Goal: Task Accomplishment & Management: Use online tool/utility

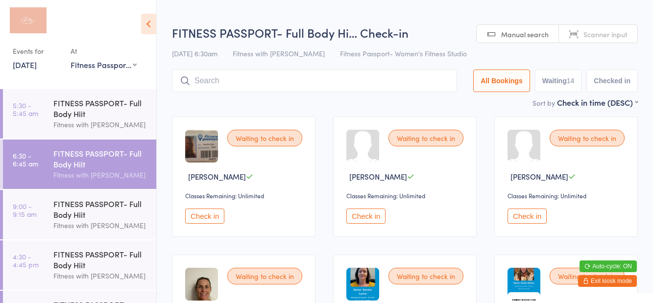
click at [569, 84] on button "Waiting 14" at bounding box center [558, 81] width 47 height 23
select select "0"
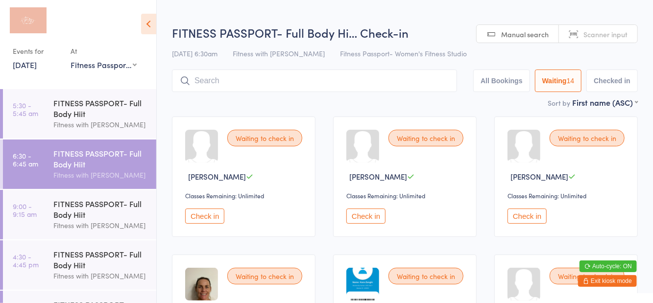
click at [154, 30] on icon at bounding box center [148, 24] width 15 height 21
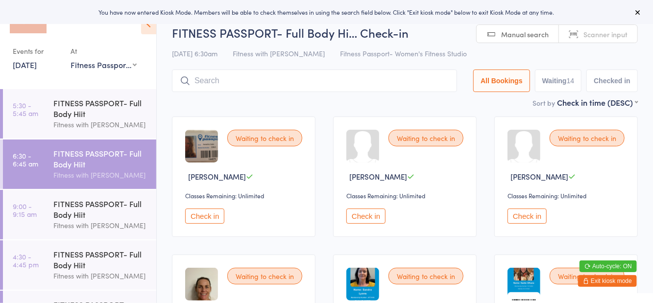
click at [578, 85] on button "Waiting 14" at bounding box center [558, 81] width 47 height 23
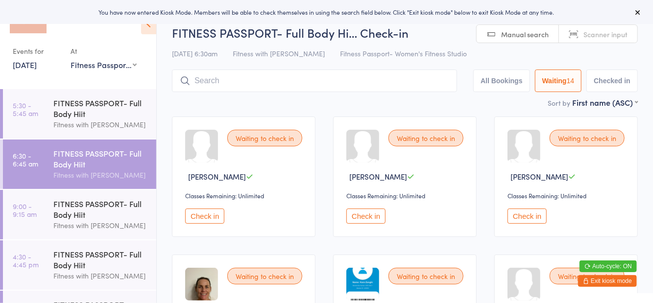
select select "0"
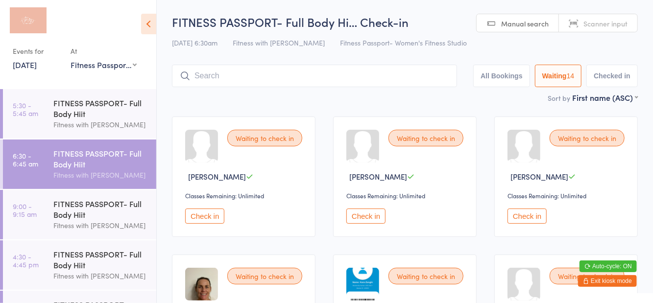
click at [533, 221] on button "Check in" at bounding box center [526, 216] width 39 height 15
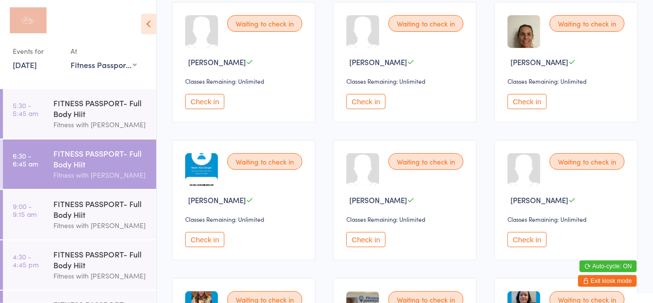
scroll to position [127, 0]
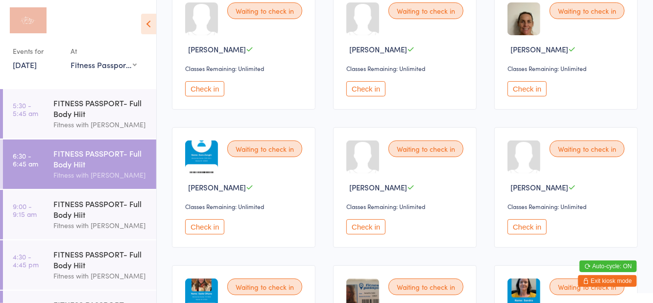
click at [370, 228] on button "Check in" at bounding box center [365, 226] width 39 height 15
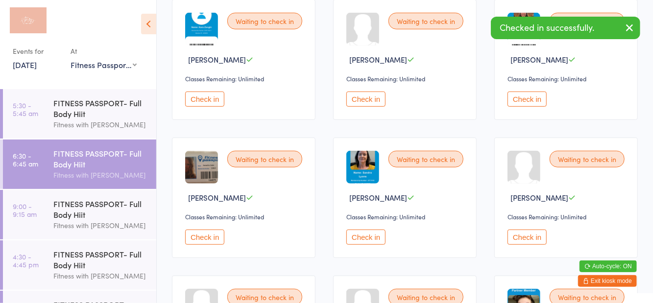
scroll to position [260, 0]
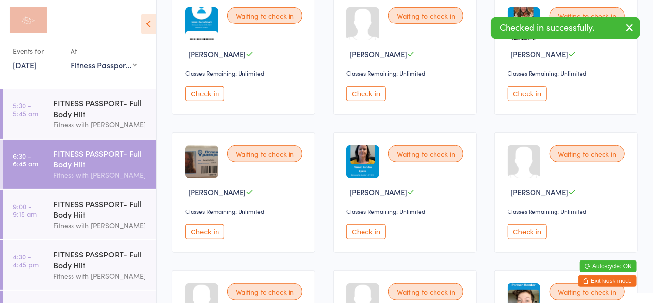
click at [519, 237] on button "Check in" at bounding box center [526, 231] width 39 height 15
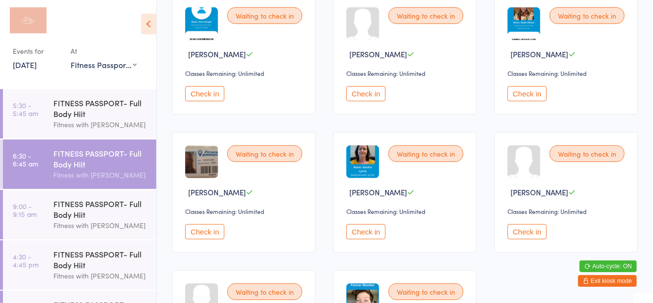
click at [367, 237] on button "Check in" at bounding box center [365, 231] width 39 height 15
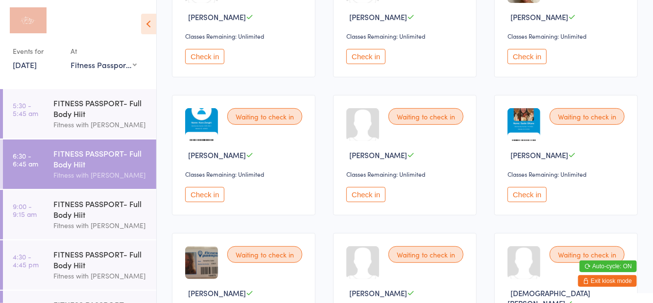
scroll to position [0, 0]
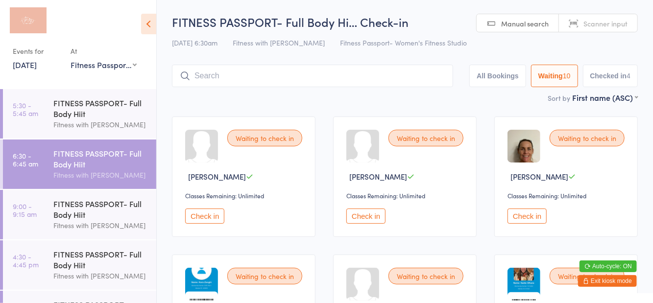
click at [203, 211] on button "Check in" at bounding box center [204, 216] width 39 height 15
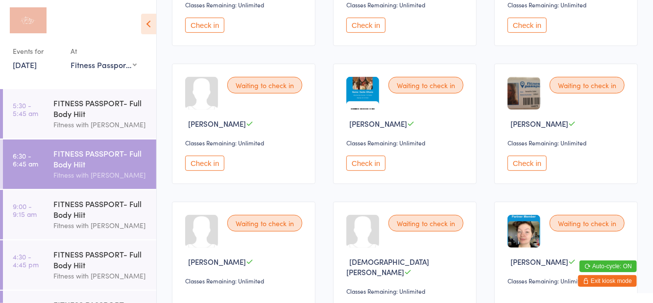
scroll to position [230, 0]
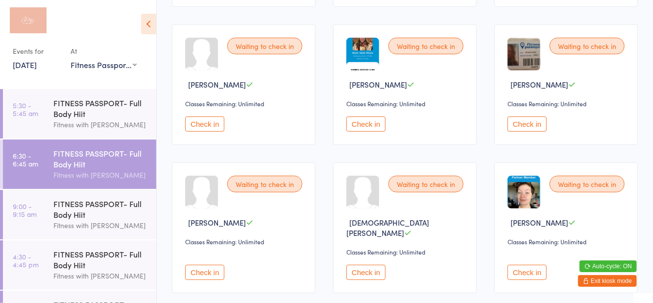
click at [363, 130] on button "Check in" at bounding box center [365, 124] width 39 height 15
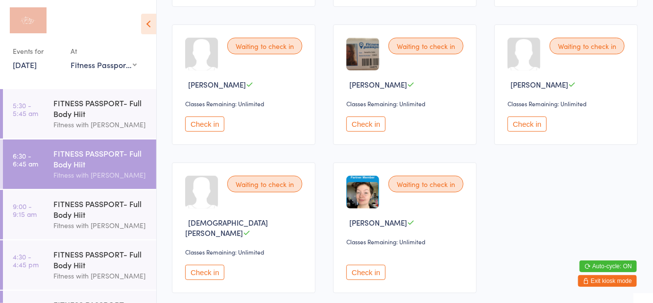
click at [211, 117] on button "Check in" at bounding box center [204, 124] width 39 height 15
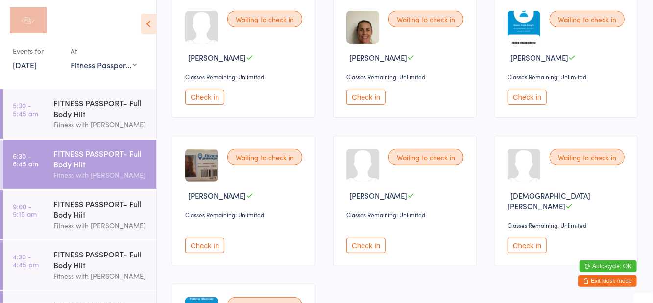
scroll to position [118, 0]
click at [373, 105] on button "Check in" at bounding box center [365, 97] width 39 height 15
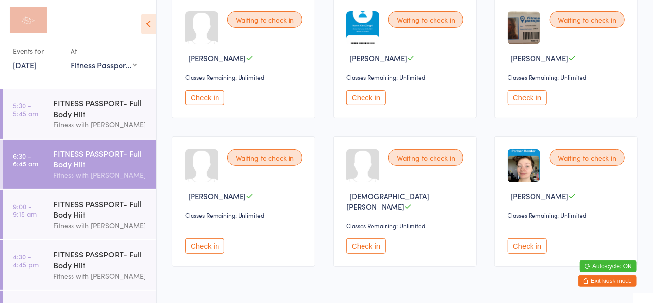
click at [532, 105] on button "Check in" at bounding box center [526, 97] width 39 height 15
click at [205, 238] on button "Check in" at bounding box center [204, 245] width 39 height 15
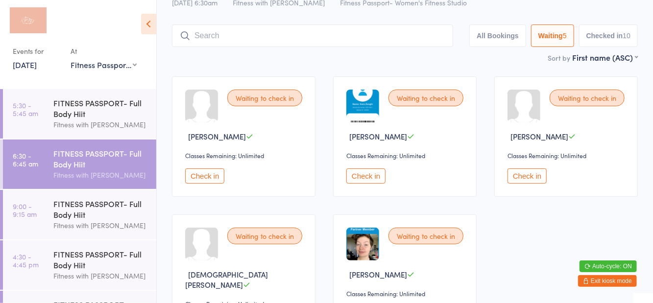
scroll to position [0, 0]
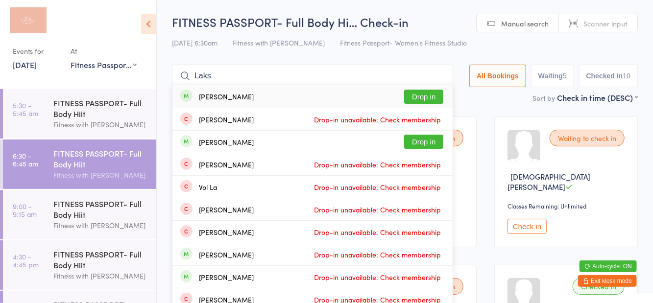
type input "Laks"
click at [254, 96] on div "[PERSON_NAME]" at bounding box center [226, 97] width 55 height 8
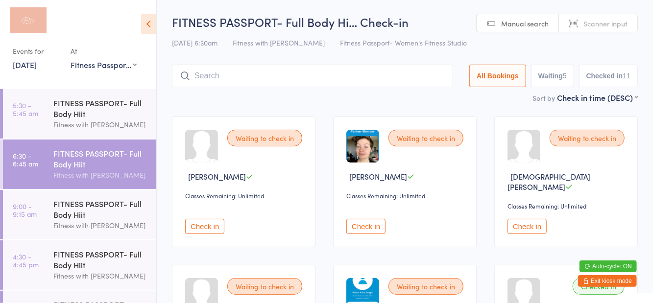
click at [195, 77] on input "search" at bounding box center [312, 76] width 281 height 23
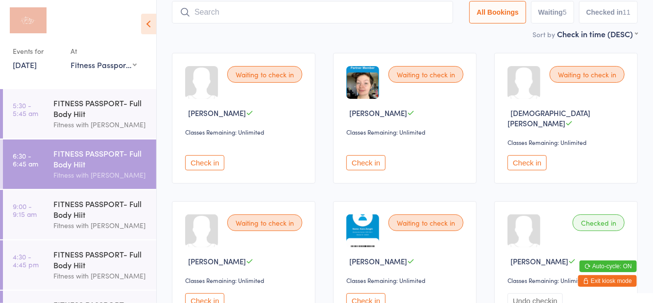
scroll to position [65, 0]
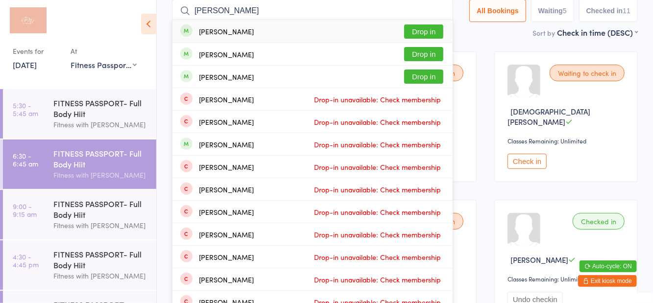
type input "[PERSON_NAME]"
click at [251, 82] on div "[PERSON_NAME] Drop in" at bounding box center [312, 77] width 280 height 22
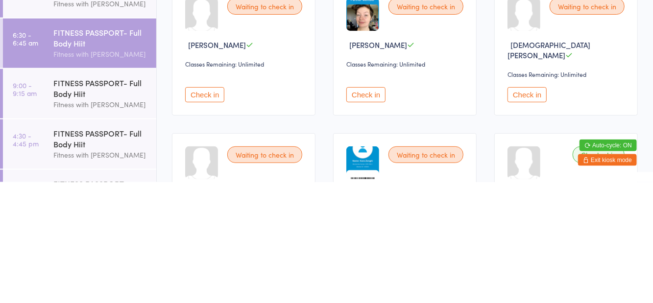
scroll to position [11, 0]
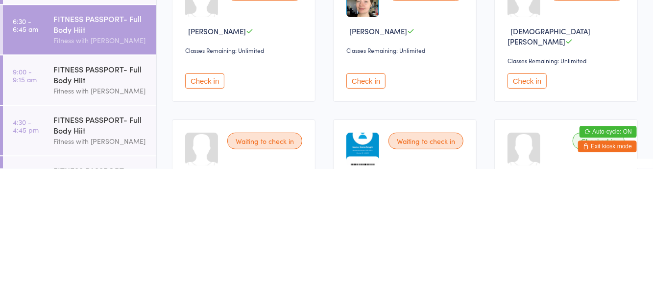
click at [520, 208] on button "Check in" at bounding box center [526, 215] width 39 height 15
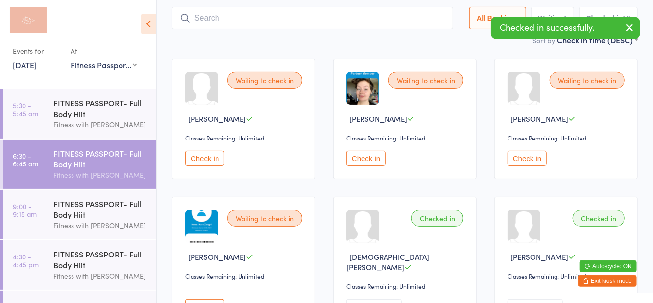
scroll to position [57, 0]
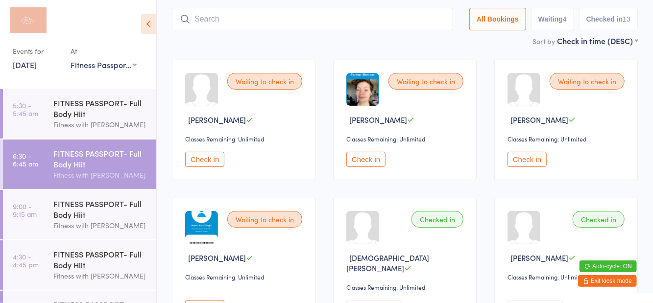
click at [544, 156] on button "Check in" at bounding box center [526, 159] width 39 height 15
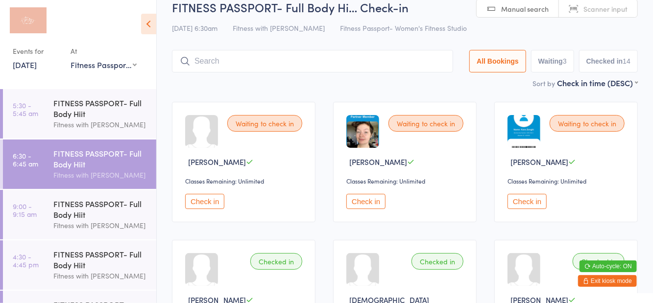
scroll to position [0, 0]
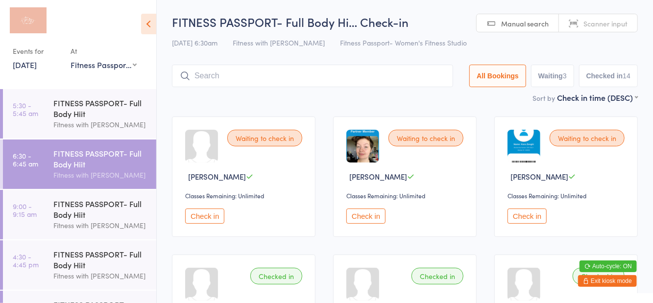
click at [547, 80] on button "Waiting 3" at bounding box center [552, 76] width 43 height 23
select select "0"
